Goal: Navigation & Orientation: Find specific page/section

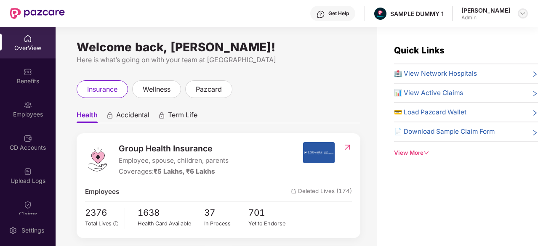
click at [521, 14] on img at bounding box center [522, 13] width 7 height 7
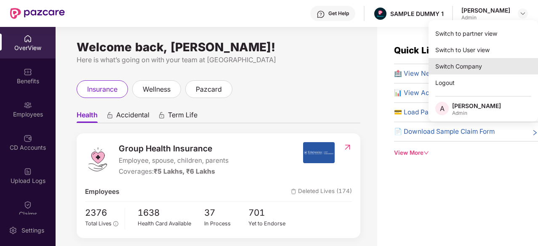
click at [450, 61] on div "Switch Company" at bounding box center [483, 66] width 109 height 16
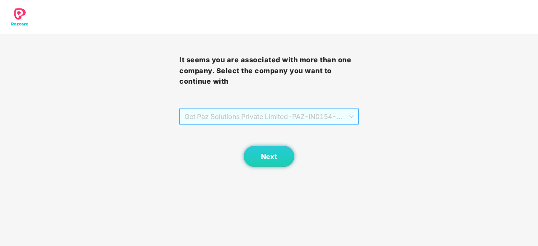
click at [317, 112] on span "Get Paz Solutions Private Limited - PAZ-IN0154 - EMPLOYEE" at bounding box center [268, 117] width 169 height 16
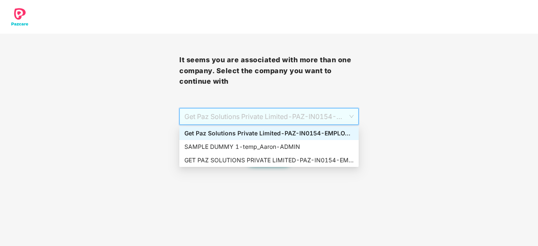
click at [317, 112] on span "Get Paz Solutions Private Limited - PAZ-IN0154 - EMPLOYEE" at bounding box center [268, 117] width 169 height 16
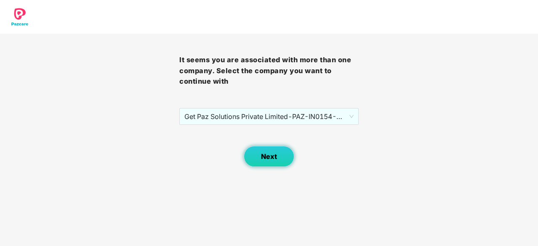
click at [271, 167] on button "Next" at bounding box center [269, 156] width 51 height 21
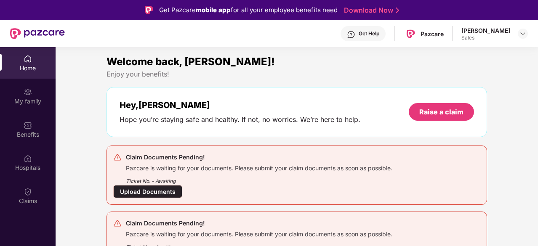
click at [517, 36] on div "[PERSON_NAME] Sales" at bounding box center [494, 34] width 67 height 15
click at [524, 36] on img at bounding box center [522, 33] width 7 height 7
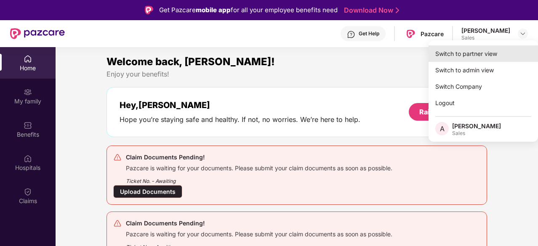
click at [465, 54] on div "Switch to partner view" at bounding box center [483, 53] width 109 height 16
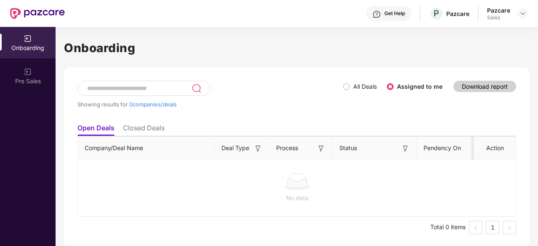
scroll to position [0, 0]
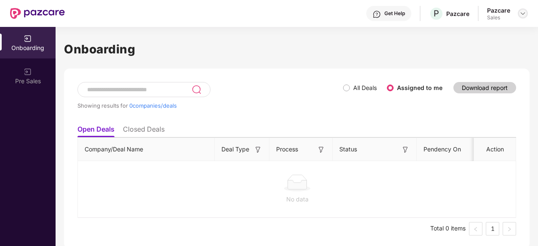
click at [524, 14] on img at bounding box center [522, 13] width 7 height 7
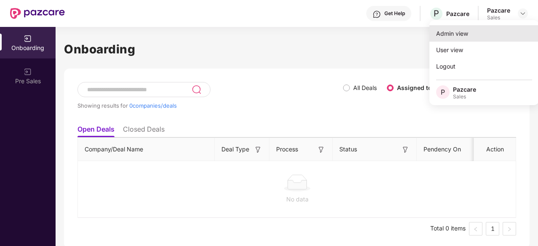
click at [446, 36] on div "Admin view" at bounding box center [483, 33] width 109 height 16
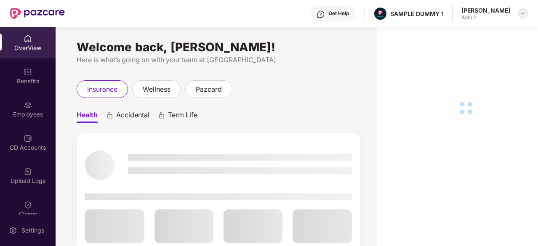
click at [527, 13] on div at bounding box center [523, 13] width 10 height 10
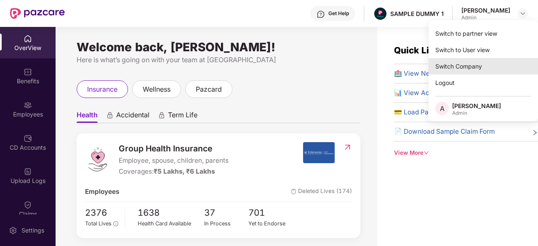
click at [455, 62] on div "Switch Company" at bounding box center [483, 66] width 109 height 16
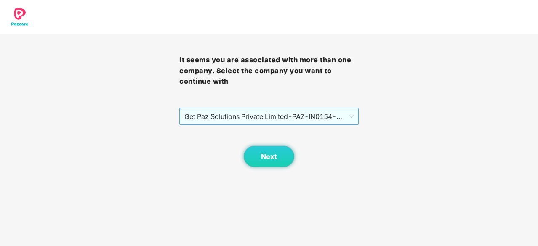
click at [296, 122] on span "Get Paz Solutions Private Limited - PAZ-IN0154 - EMPLOYEE" at bounding box center [268, 117] width 169 height 16
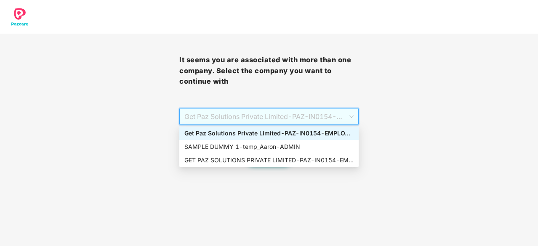
click at [248, 140] on div "Get Paz Solutions Private Limited - PAZ-IN0154 - EMPLOYEE" at bounding box center [268, 133] width 179 height 13
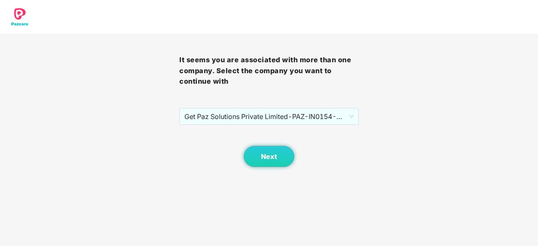
click at [255, 146] on div "Next" at bounding box center [268, 146] width 179 height 42
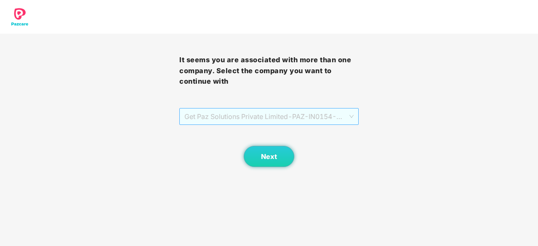
click at [293, 123] on span "Get Paz Solutions Private Limited - PAZ-IN0154 - EMPLOYEE" at bounding box center [268, 117] width 169 height 16
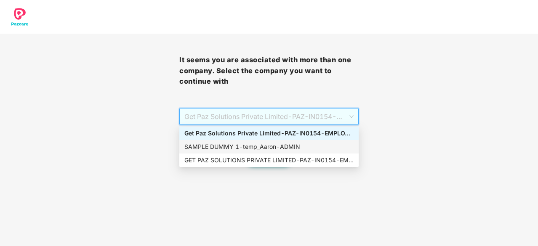
click at [248, 146] on div "SAMPLE DUMMY 1 - [PERSON_NAME]" at bounding box center [268, 146] width 169 height 9
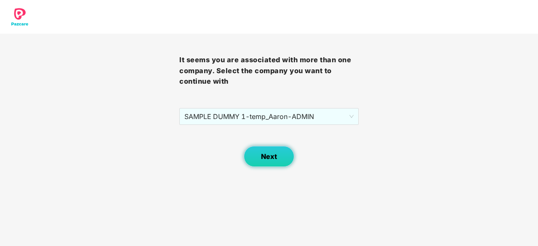
click at [270, 159] on span "Next" at bounding box center [269, 157] width 16 height 8
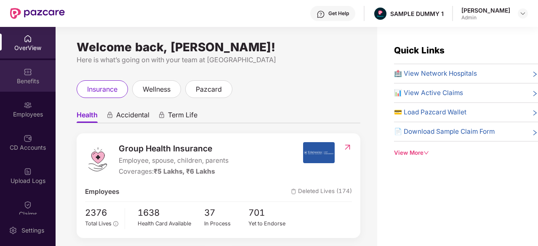
click at [29, 69] on img at bounding box center [28, 72] width 8 height 8
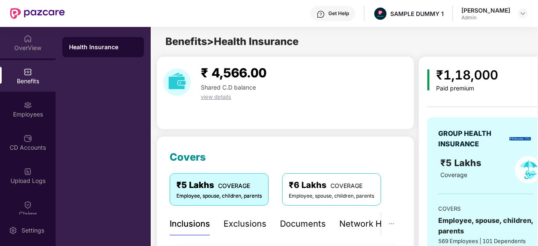
click at [29, 47] on div "OverView" at bounding box center [28, 48] width 56 height 8
